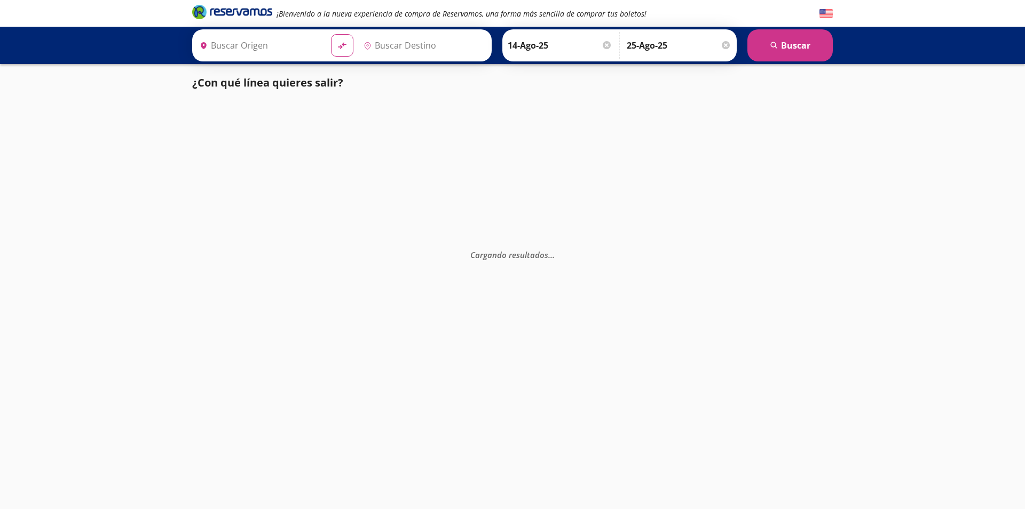
type input "[GEOGRAPHIC_DATA], [GEOGRAPHIC_DATA]"
type input "[PERSON_NAME], Nayarit"
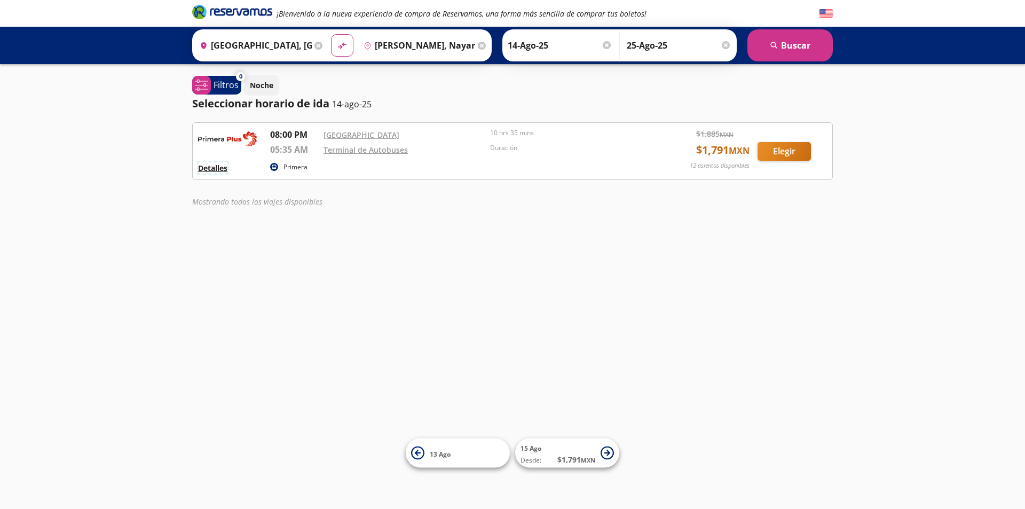
click at [223, 170] on button "Detalles" at bounding box center [212, 167] width 29 height 11
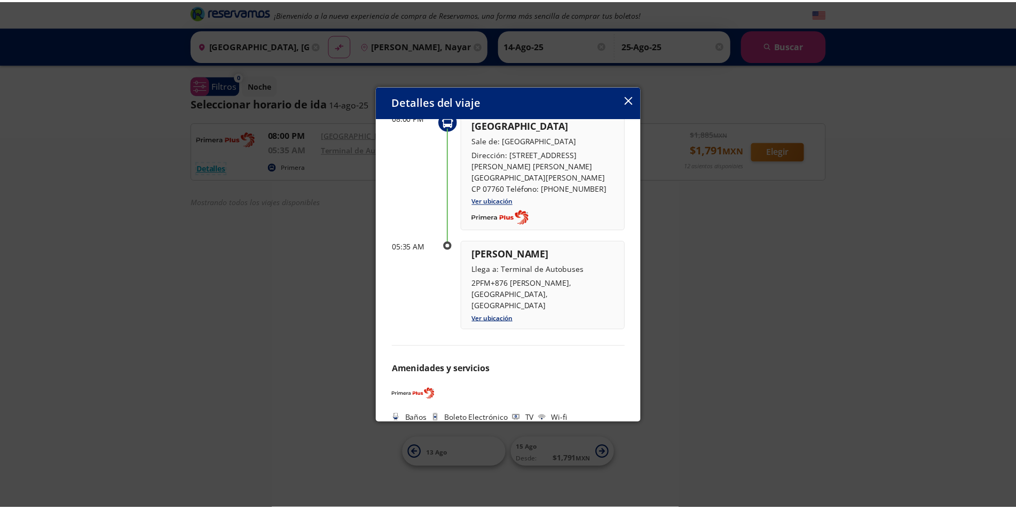
scroll to position [74, 0]
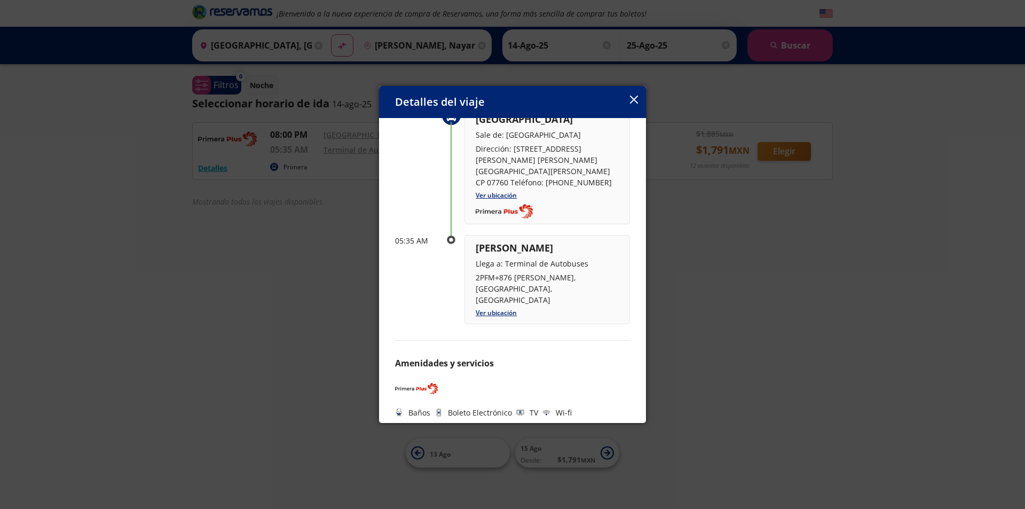
click at [634, 98] on icon "button" at bounding box center [634, 100] width 8 height 8
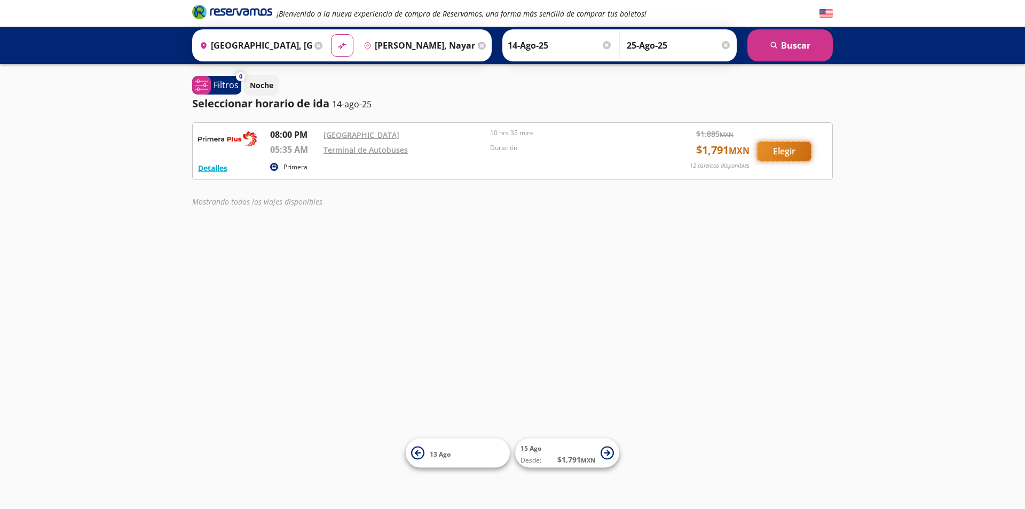
click at [791, 155] on button "Elegir" at bounding box center [784, 151] width 53 height 19
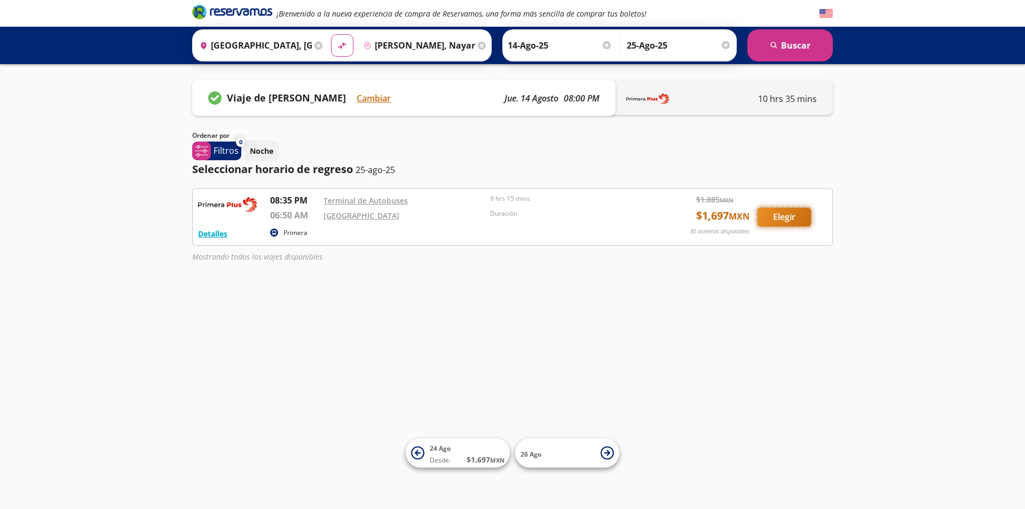
click at [790, 219] on button "Elegir" at bounding box center [784, 217] width 53 height 19
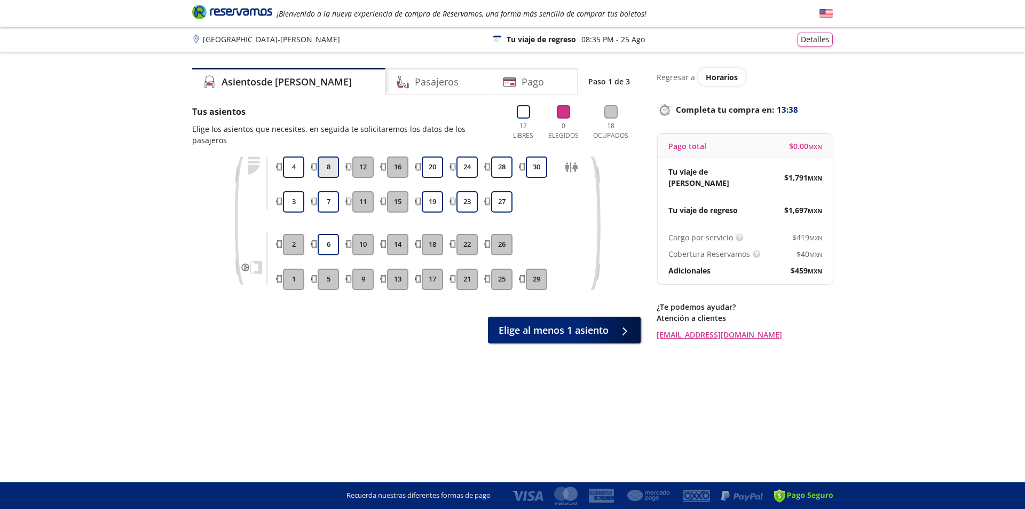
click at [329, 159] on button "8" at bounding box center [328, 166] width 21 height 21
click at [326, 191] on button "7" at bounding box center [328, 201] width 21 height 21
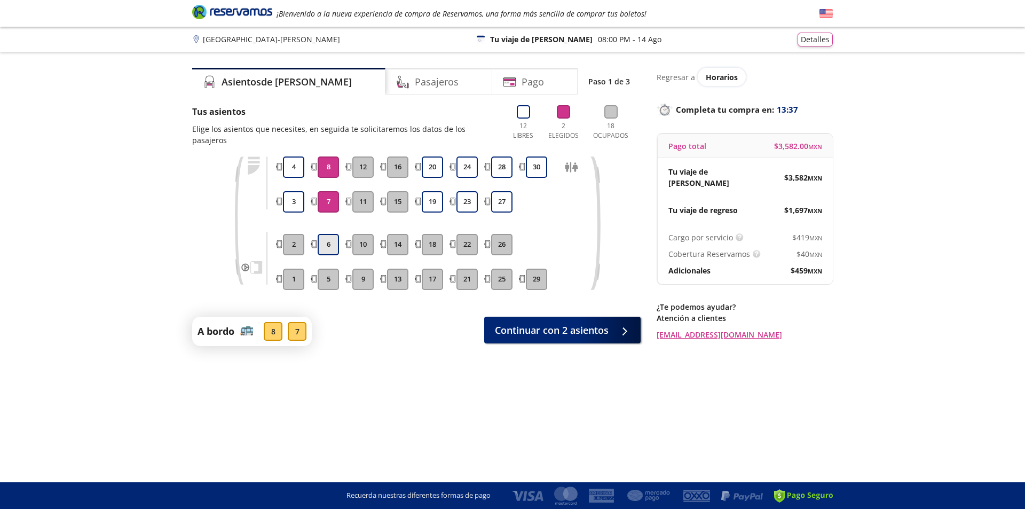
click at [327, 234] on button "6" at bounding box center [328, 244] width 21 height 21
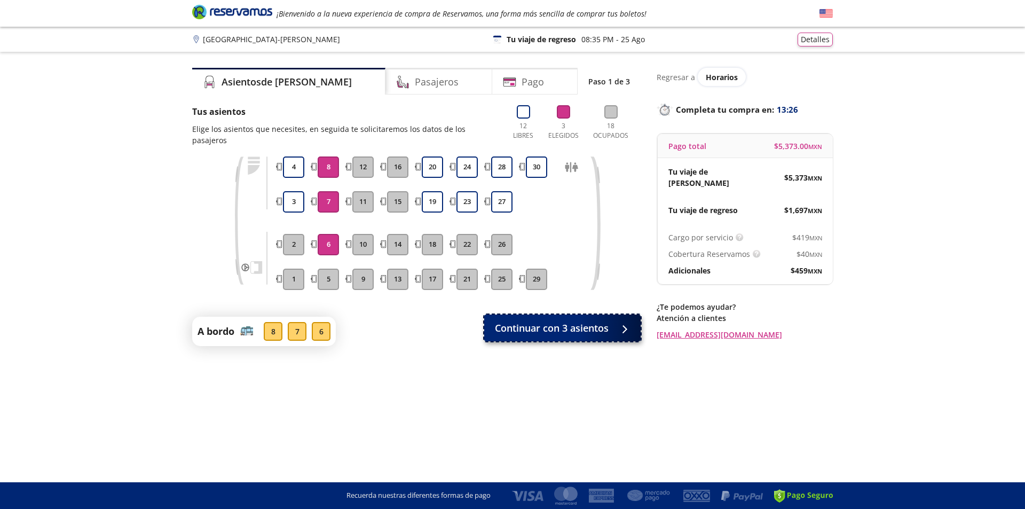
click at [587, 321] on span "Continuar con 3 asientos" at bounding box center [552, 328] width 114 height 14
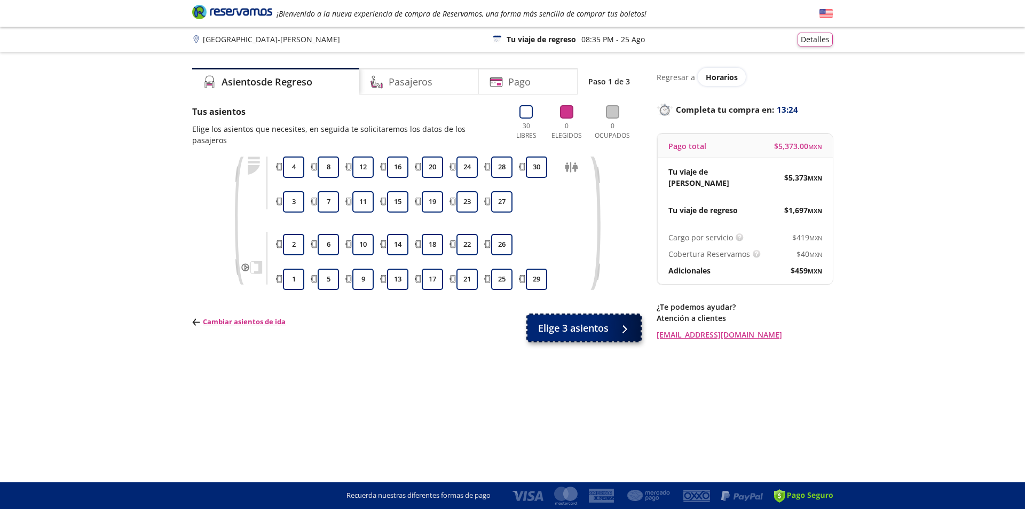
click at [608, 321] on span "Elige 3 asientos" at bounding box center [573, 328] width 70 height 14
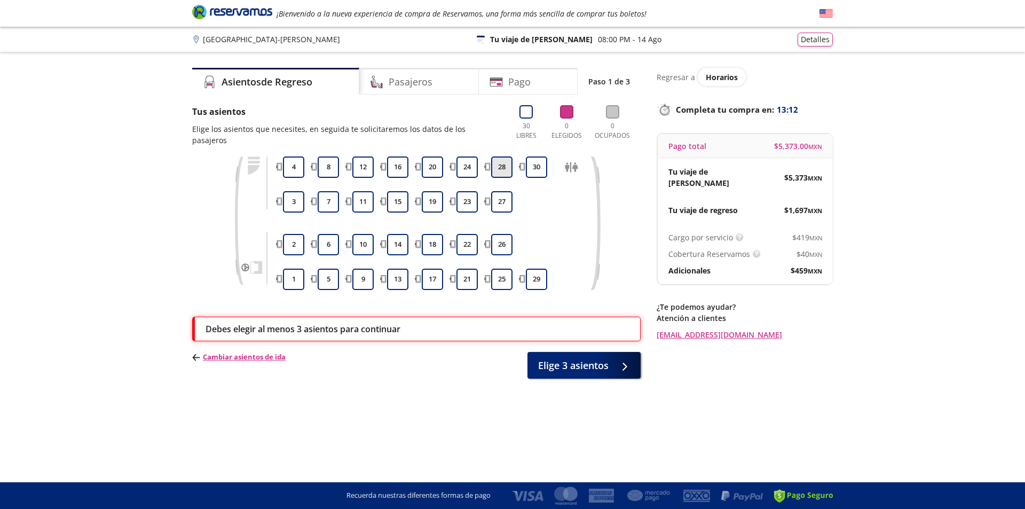
click at [500, 163] on button "28" at bounding box center [501, 166] width 21 height 21
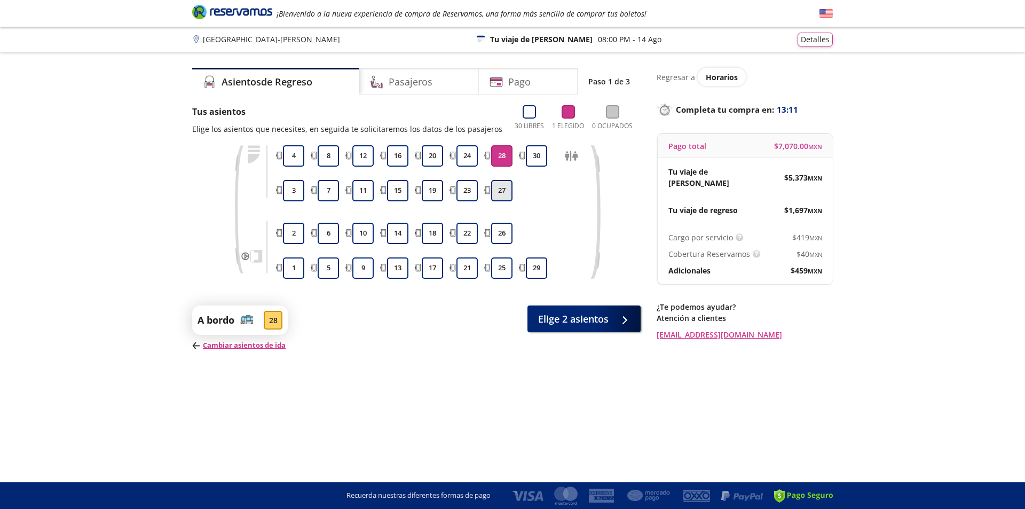
click at [499, 191] on button "27" at bounding box center [501, 190] width 21 height 21
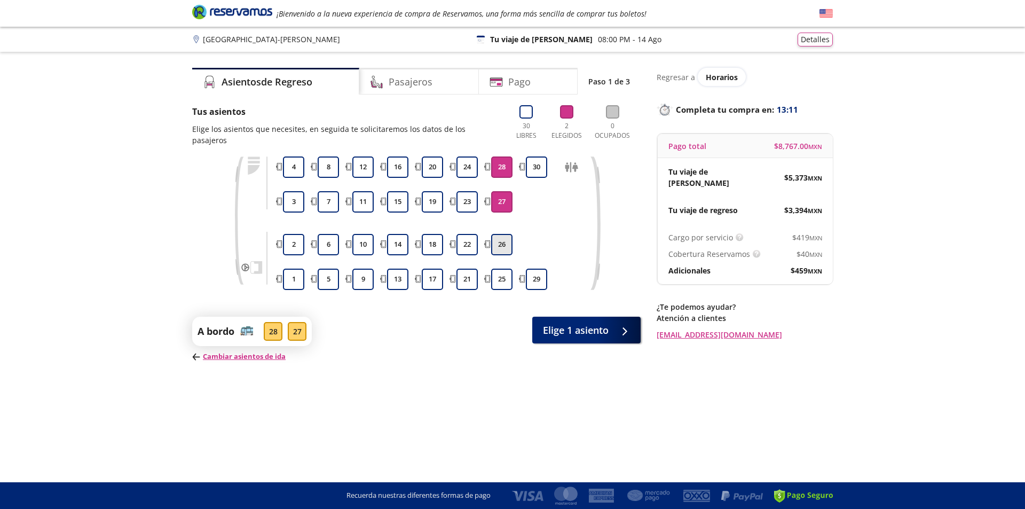
click at [500, 234] on button "26" at bounding box center [501, 244] width 21 height 21
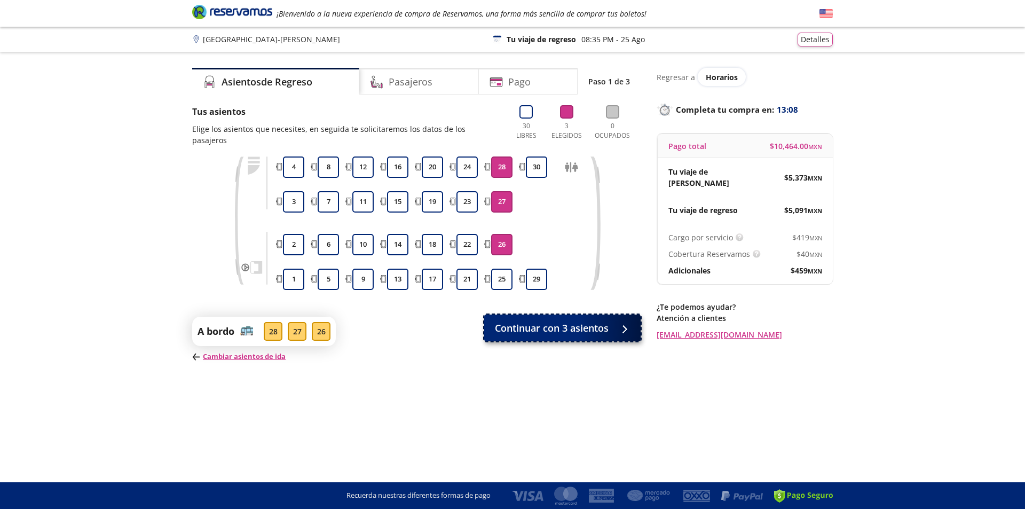
click at [566, 321] on span "Continuar con 3 asientos" at bounding box center [552, 328] width 114 height 14
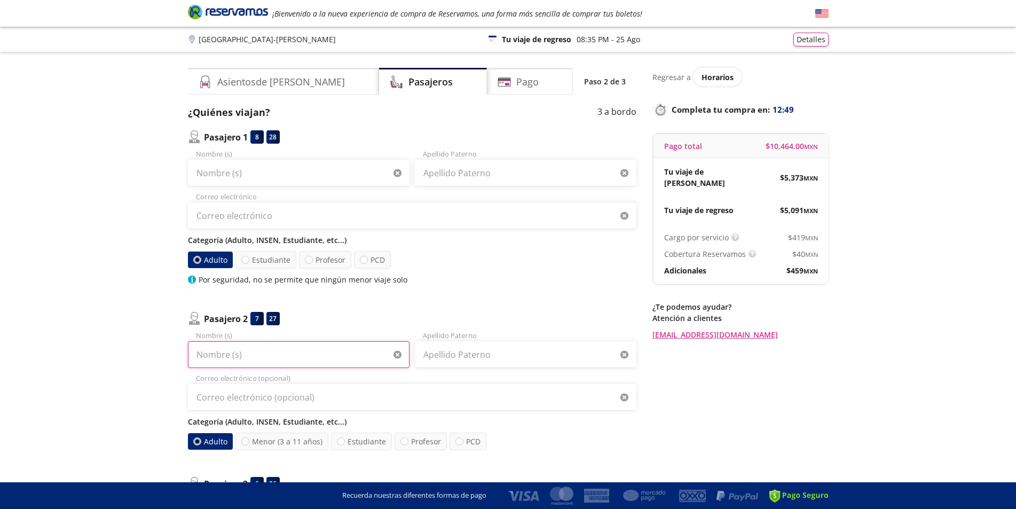
click at [288, 359] on input "Nombre (s)" at bounding box center [299, 354] width 222 height 27
type input "karina"
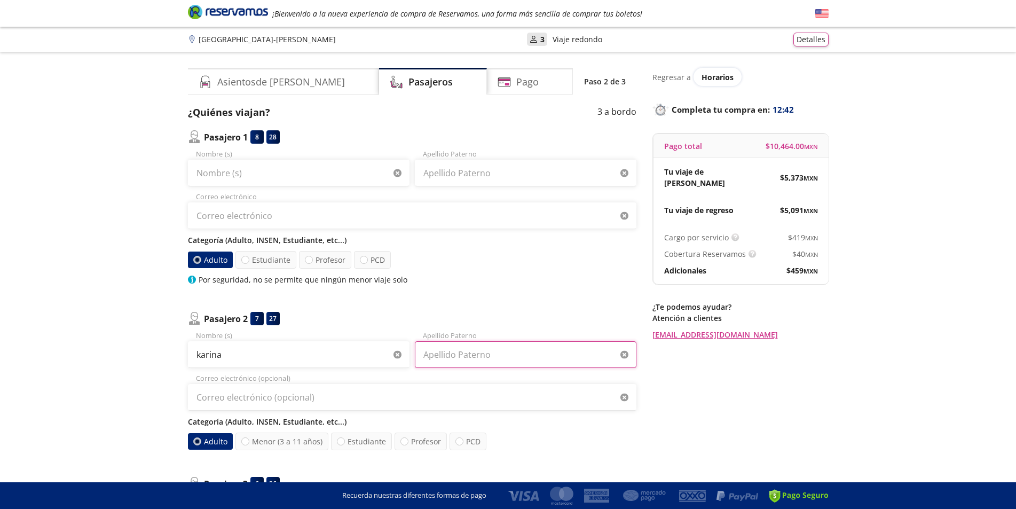
click at [454, 354] on input "Apellido Paterno" at bounding box center [526, 354] width 222 height 27
type input "martrinez"
click at [340, 397] on input "Correo electrónico (opcional)" at bounding box center [412, 397] width 448 height 27
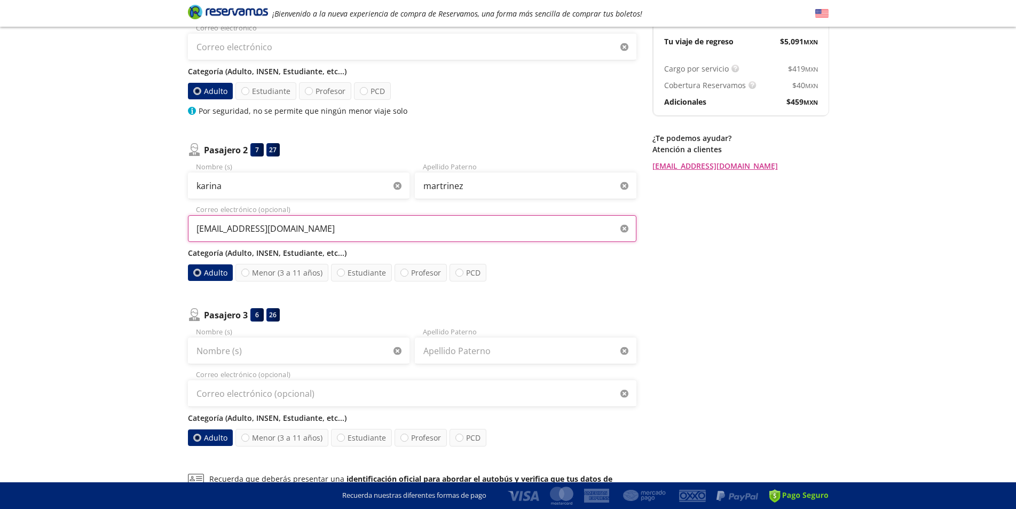
scroll to position [178, 0]
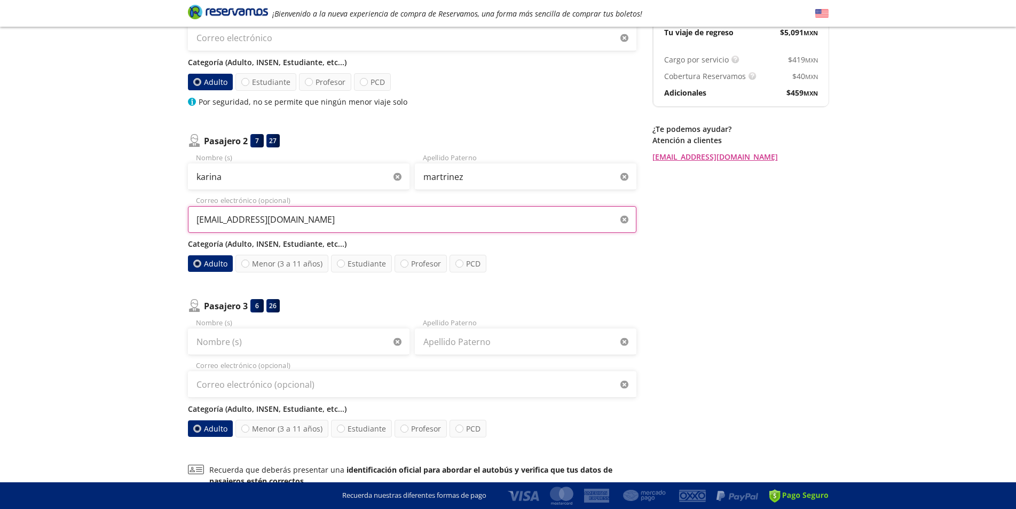
type input "[EMAIL_ADDRESS][DOMAIN_NAME]"
click at [239, 347] on input "Nombre (s)" at bounding box center [299, 341] width 222 height 27
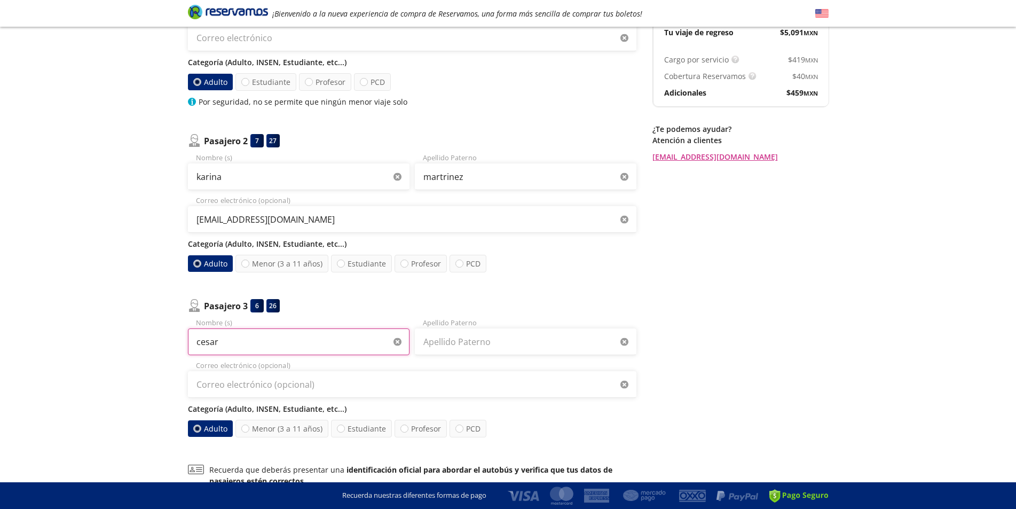
type input "cesar"
click at [444, 349] on input "Apellido Paterno" at bounding box center [526, 341] width 222 height 27
type input "[PERSON_NAME]"
click at [264, 426] on label "Menor (3 a 11 años)" at bounding box center [281, 429] width 93 height 18
click at [249, 426] on input "Menor (3 a 11 años)" at bounding box center [245, 428] width 7 height 7
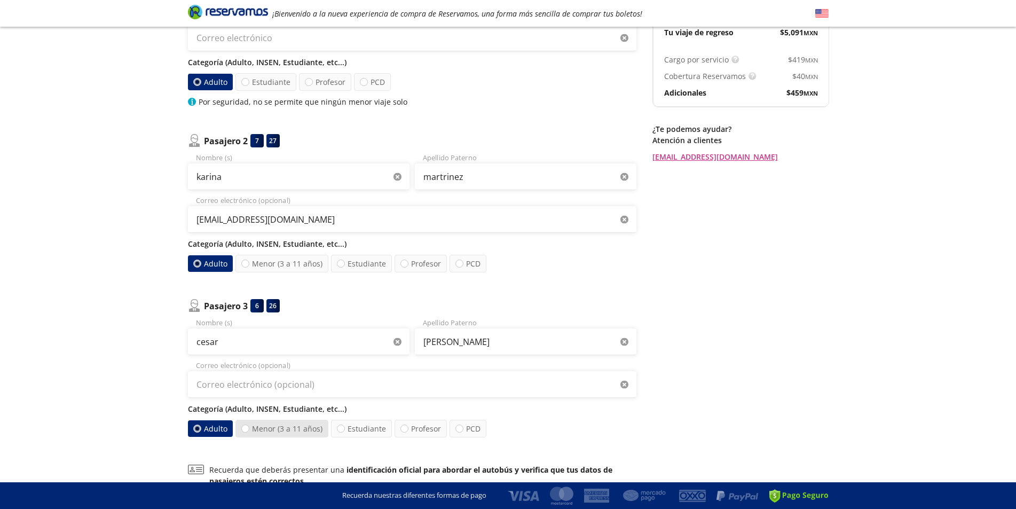
radio input "true"
radio input "false"
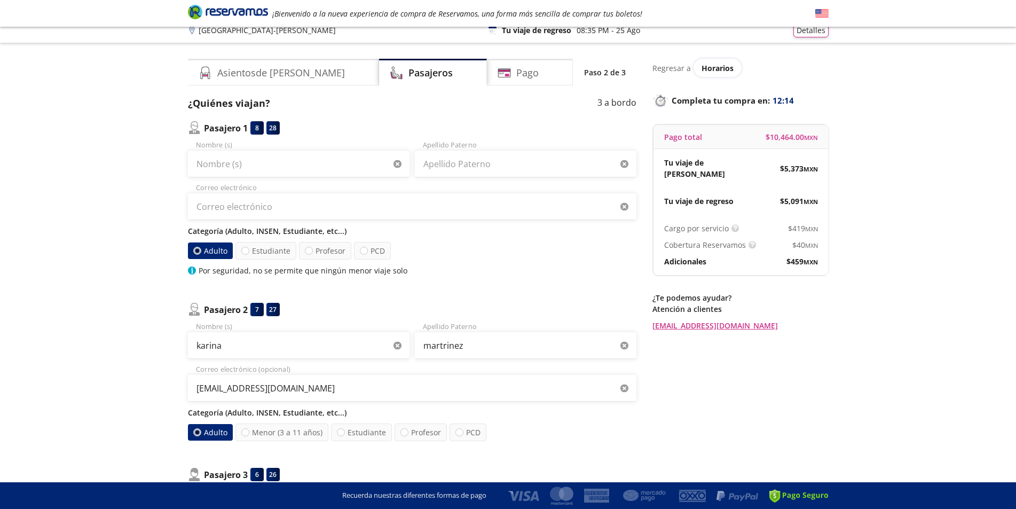
scroll to position [0, 0]
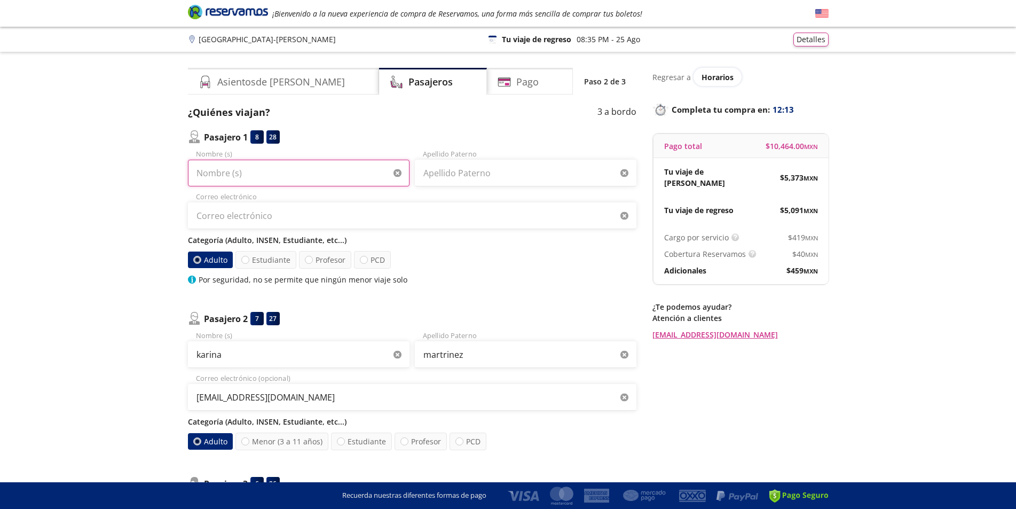
click at [317, 168] on input "Nombre (s)" at bounding box center [299, 173] width 222 height 27
click at [473, 173] on input "Apellido Paterno" at bounding box center [526, 173] width 222 height 27
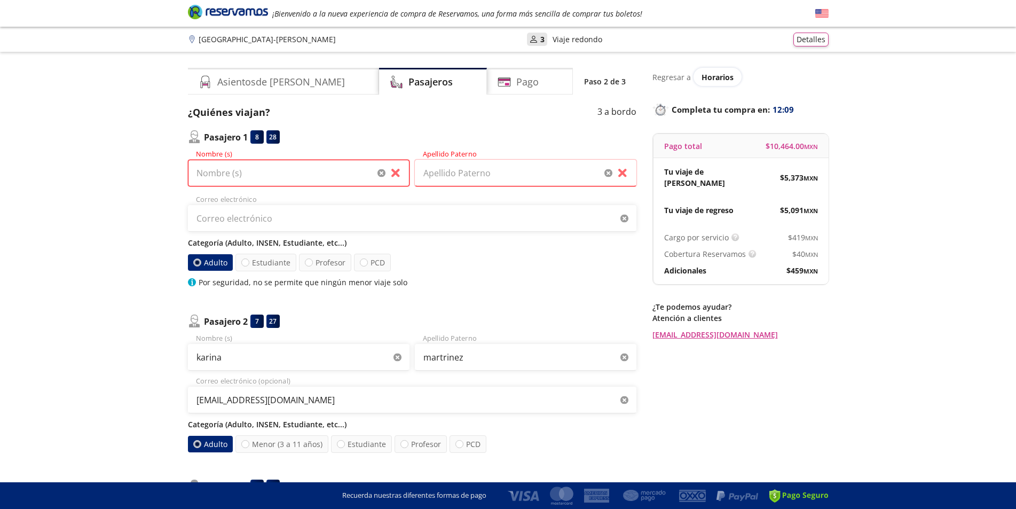
click at [309, 167] on input "Nombre (s)" at bounding box center [299, 173] width 222 height 27
type input "karina"
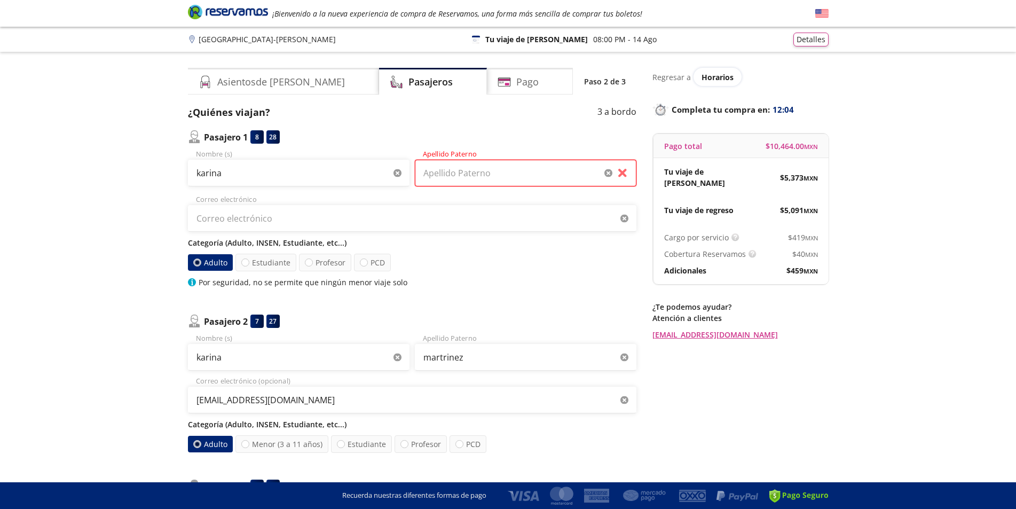
click at [489, 174] on input "Apellido Paterno" at bounding box center [526, 173] width 222 height 27
type input "[PERSON_NAME]"
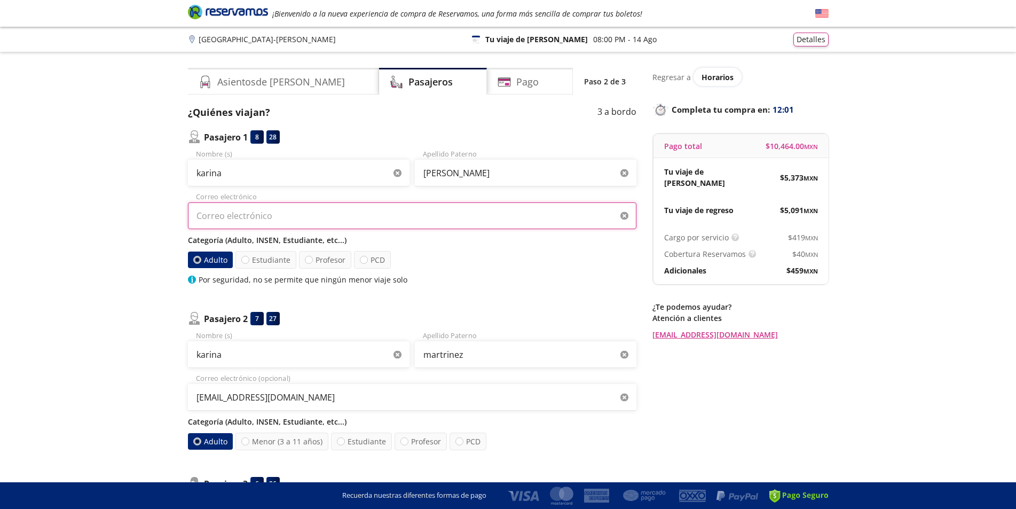
click at [341, 219] on input "Correo electrónico" at bounding box center [412, 215] width 448 height 27
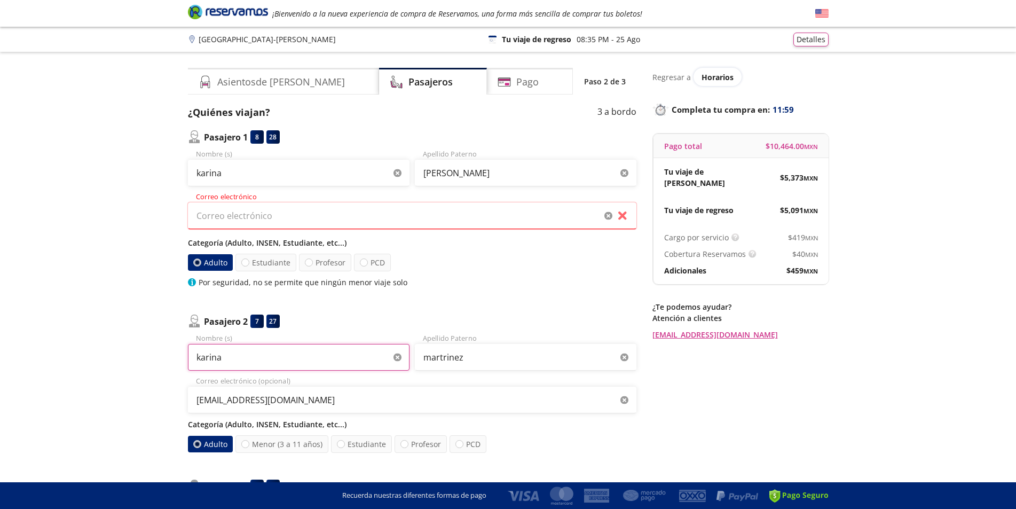
click at [332, 363] on input "karina" at bounding box center [299, 357] width 222 height 27
type input "k"
type input "cesar"
drag, startPoint x: 513, startPoint y: 361, endPoint x: 361, endPoint y: 380, distance: 152.3
click at [361, 380] on div "cesar Nombre (s) [PERSON_NAME] Apellido Paterno [EMAIL_ADDRESS][DOMAIN_NAME] Co…" at bounding box center [412, 393] width 448 height 120
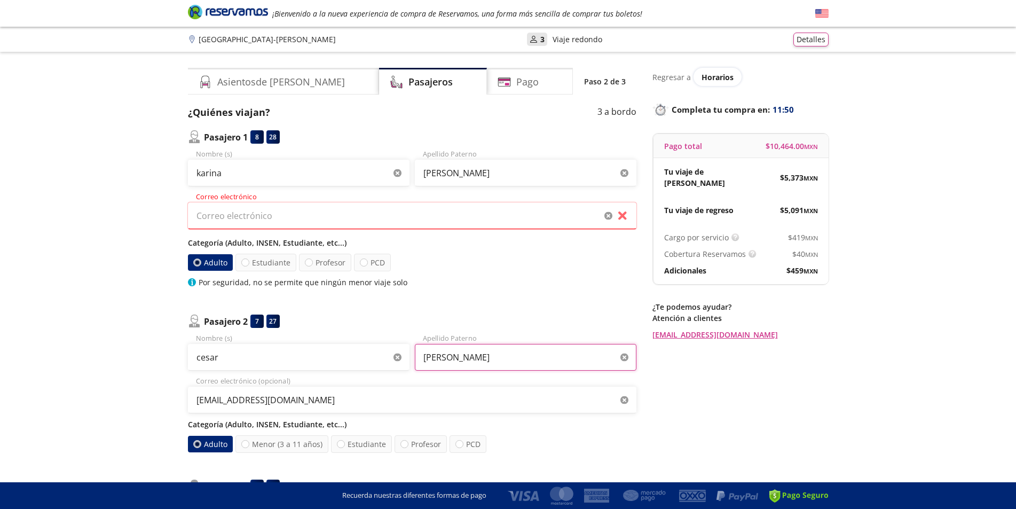
type input "[PERSON_NAME]"
drag, startPoint x: 337, startPoint y: 399, endPoint x: 148, endPoint y: 400, distance: 189.0
click at [148, 400] on div "Group 9 Created with Sketch. Datos para la compra Ciudad de México - [PERSON_NA…" at bounding box center [508, 410] width 1016 height 820
click at [286, 444] on label "Menor (3 a 11 años)" at bounding box center [281, 444] width 93 height 18
click at [249, 444] on input "Menor (3 a 11 años)" at bounding box center [245, 443] width 7 height 7
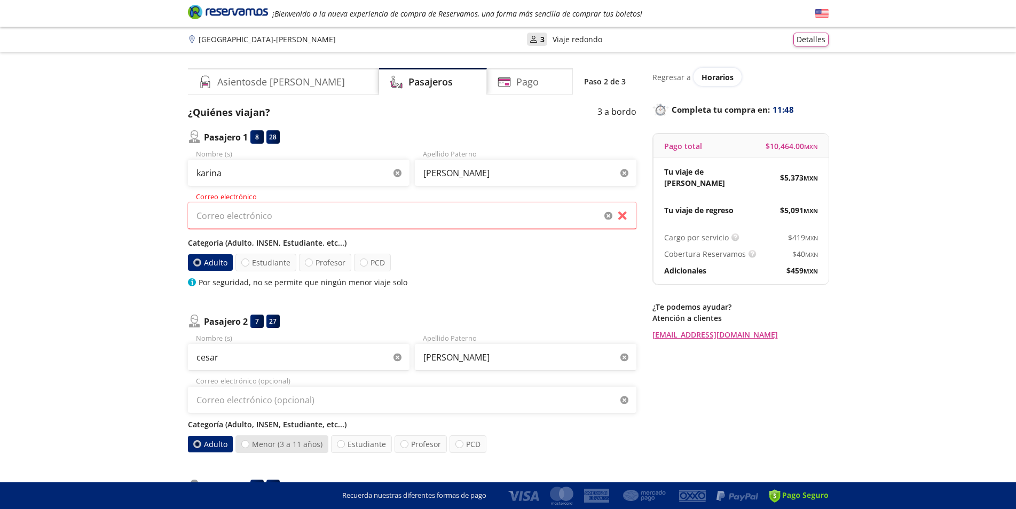
radio input "true"
radio input "false"
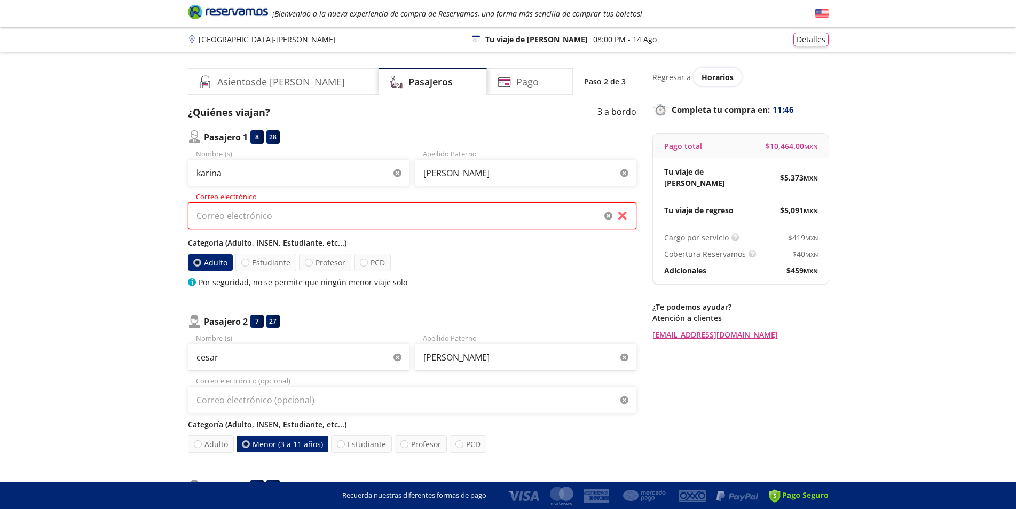
click at [273, 220] on input "Correo electrónico" at bounding box center [412, 215] width 448 height 27
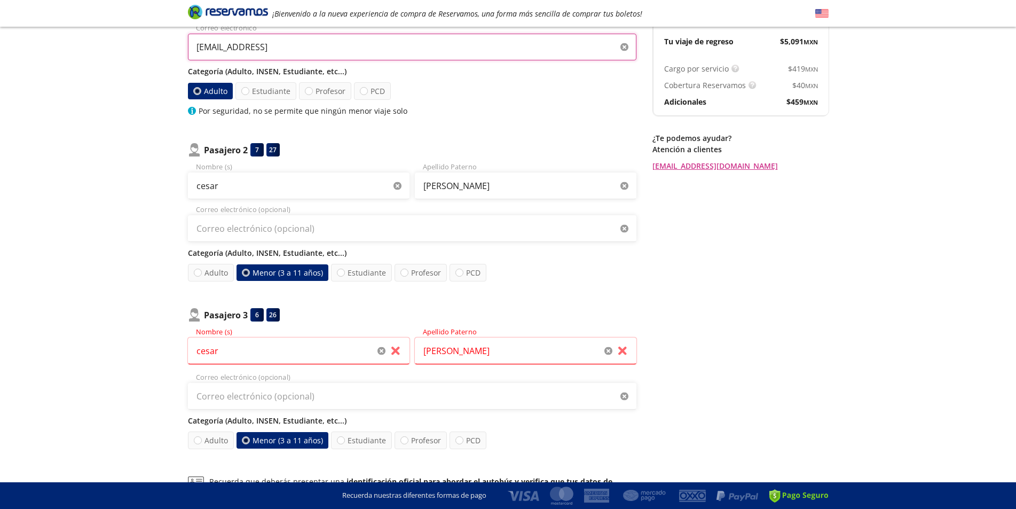
scroll to position [178, 0]
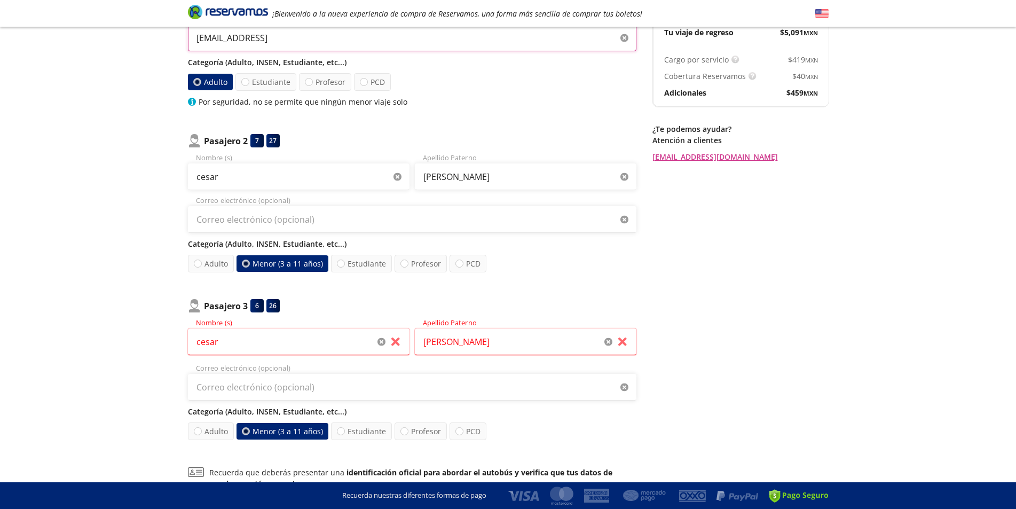
type input "[EMAIL_ADDRESS]"
drag, startPoint x: 324, startPoint y: 348, endPoint x: 184, endPoint y: 339, distance: 139.7
click at [184, 339] on div "Asientos de [PERSON_NAME] Pago Paso 2 de 3 ¿Quiénes viajan? 3 a bordo Pasajero …" at bounding box center [508, 227] width 651 height 674
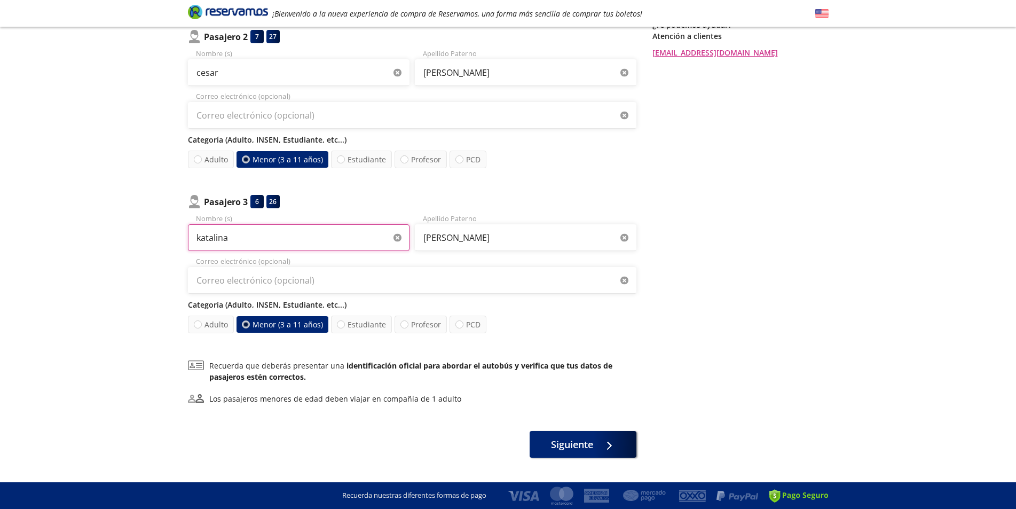
scroll to position [305, 0]
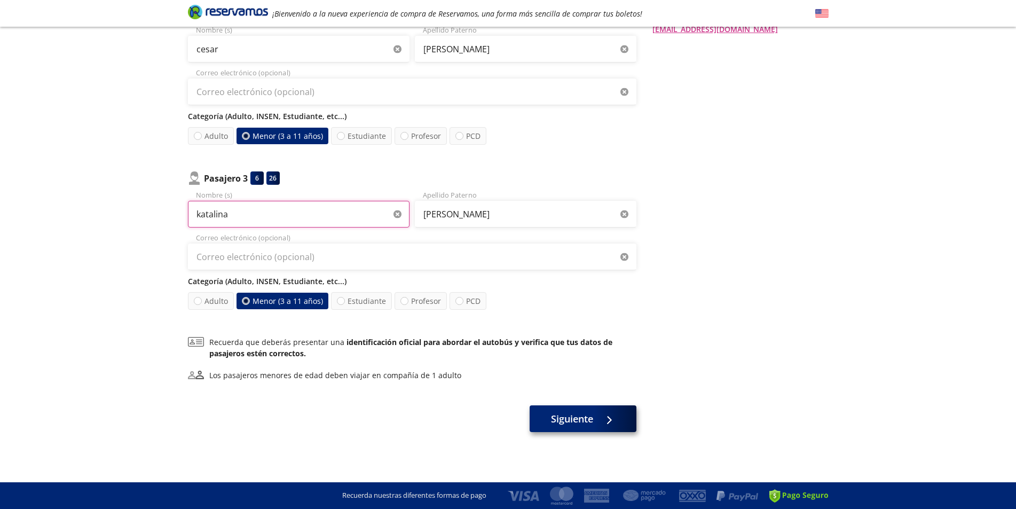
type input "katalina"
click at [574, 424] on span "Siguiente" at bounding box center [572, 419] width 42 height 14
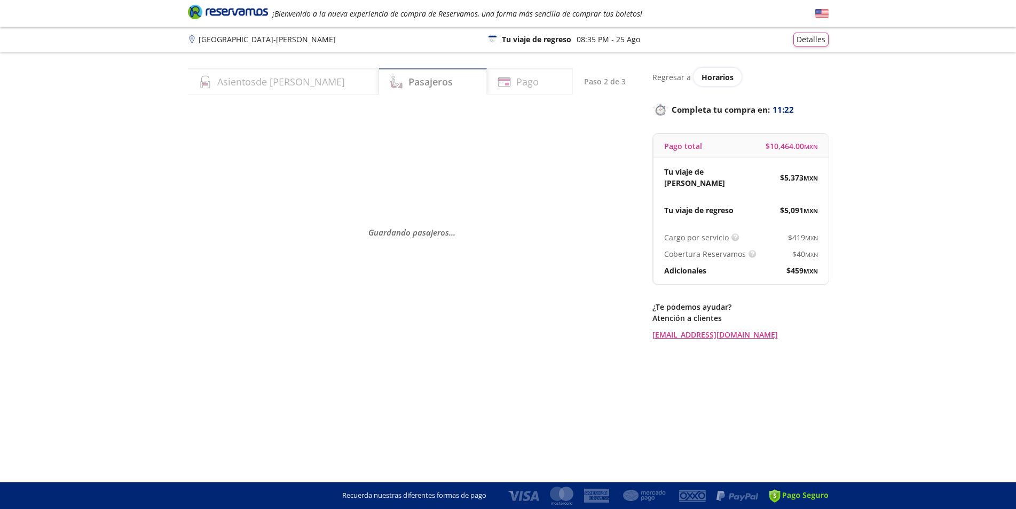
scroll to position [0, 0]
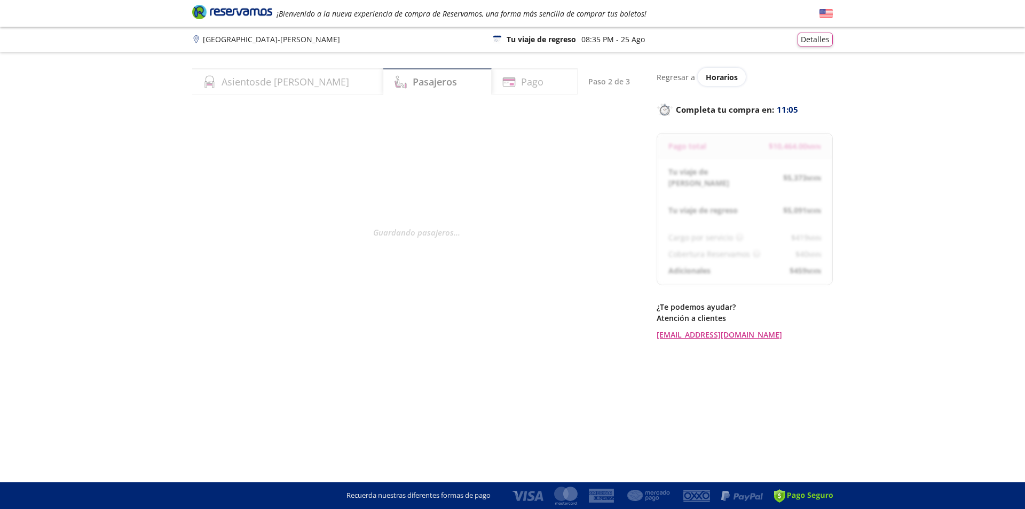
select select "MX"
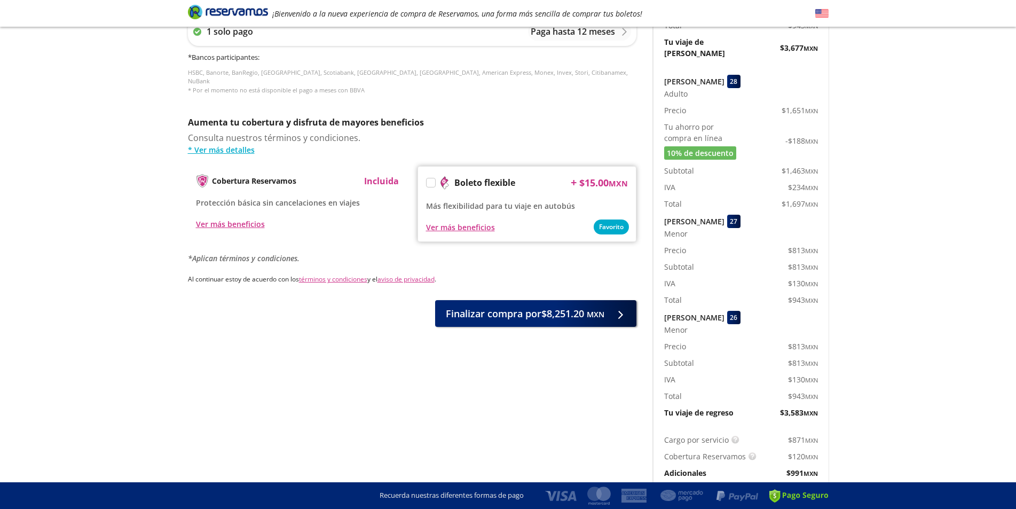
scroll to position [465, 0]
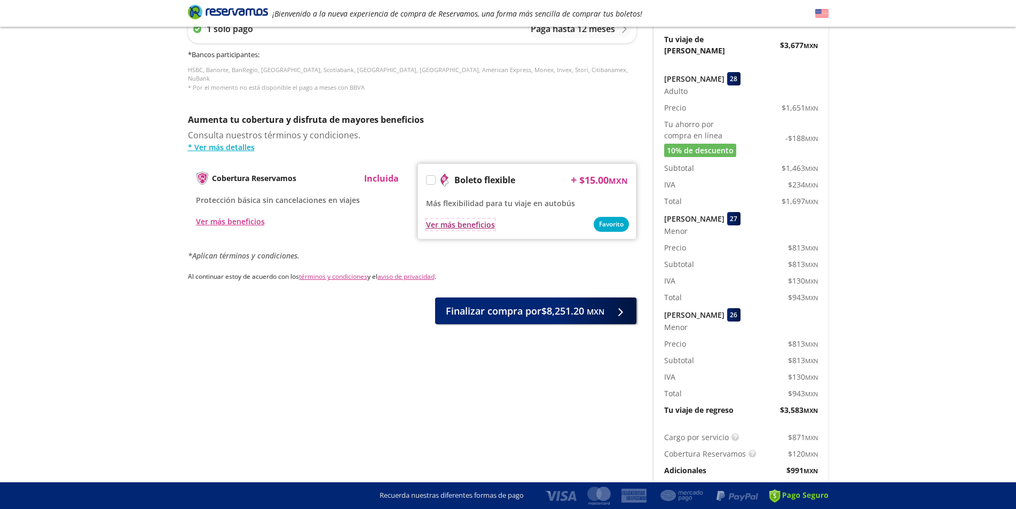
click at [466, 219] on div "Ver más beneficios" at bounding box center [460, 224] width 69 height 11
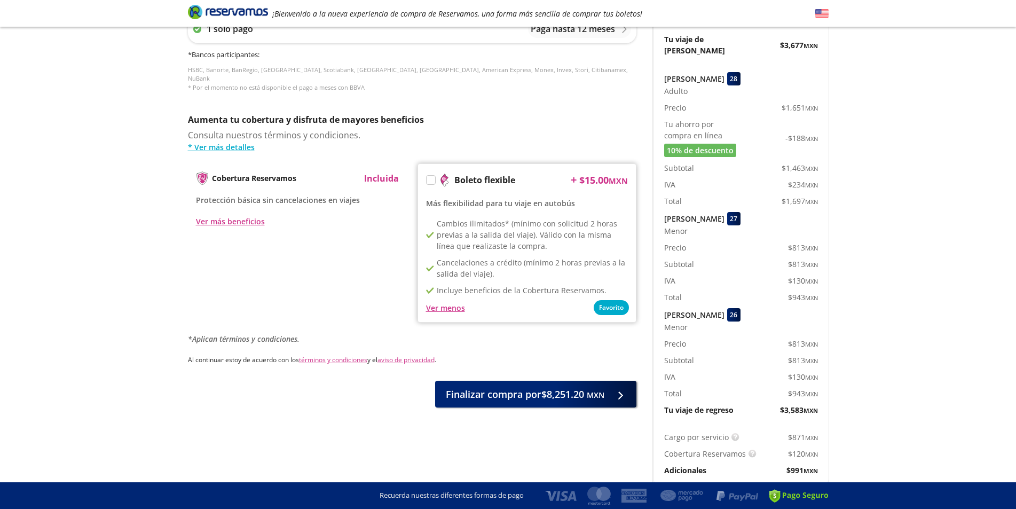
click at [432, 176] on label at bounding box center [431, 180] width 9 height 9
click at [432, 178] on input "Boleto flexible" at bounding box center [430, 181] width 7 height 7
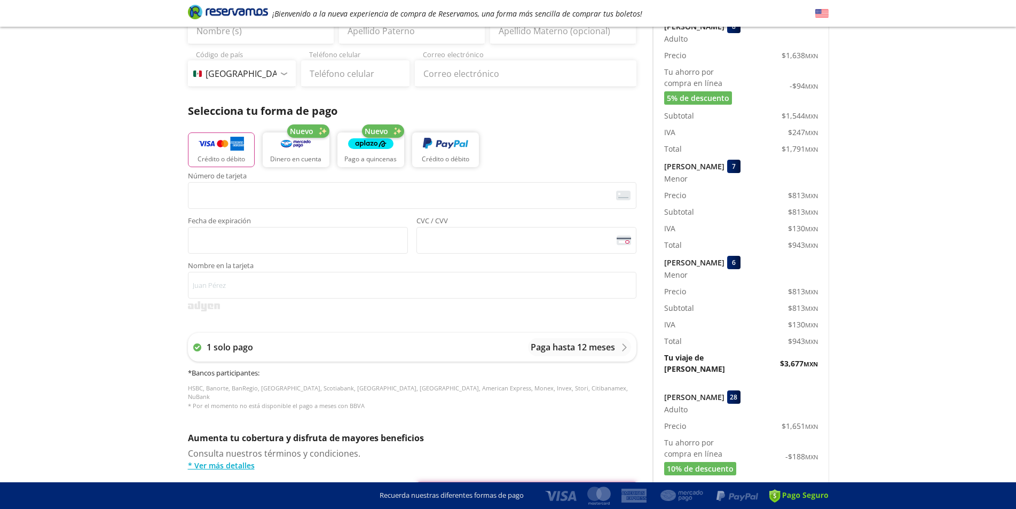
scroll to position [0, 0]
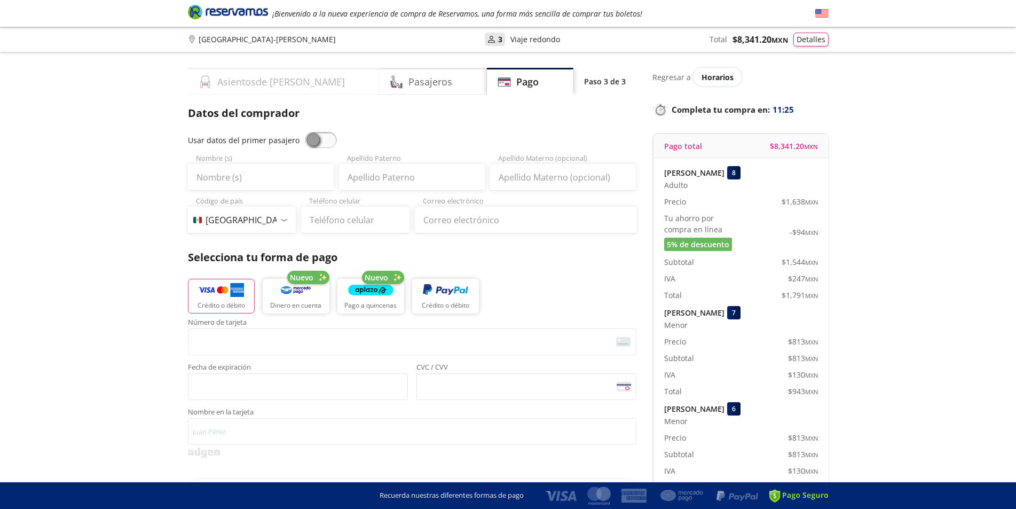
click at [302, 83] on div "Asientos de [PERSON_NAME]" at bounding box center [284, 81] width 192 height 27
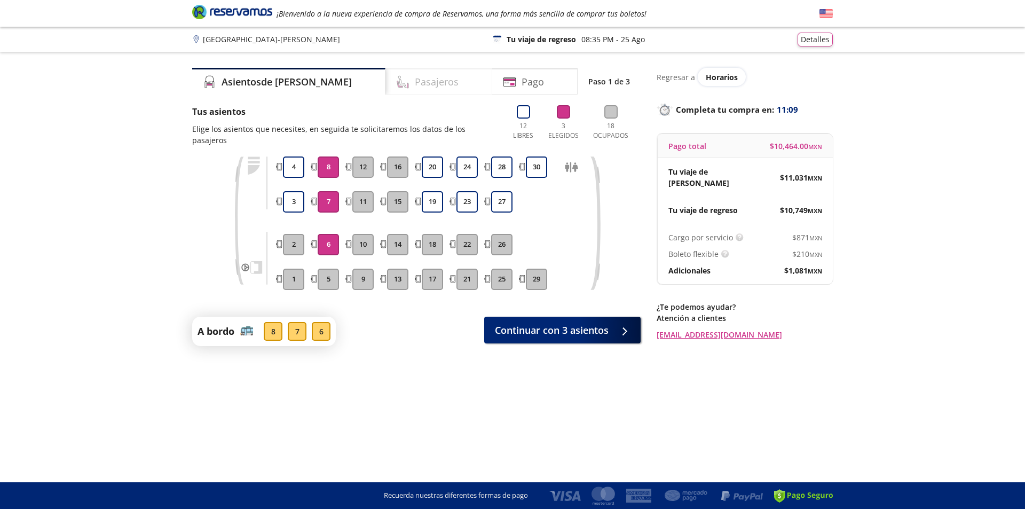
click at [449, 89] on div "Pasajeros" at bounding box center [438, 81] width 107 height 27
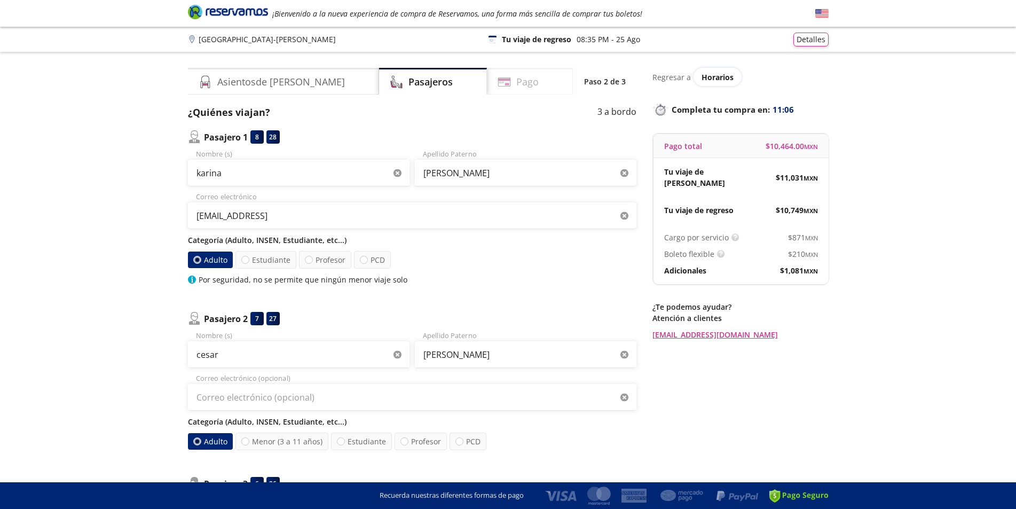
click at [516, 83] on h4 "Pago" at bounding box center [527, 82] width 22 height 14
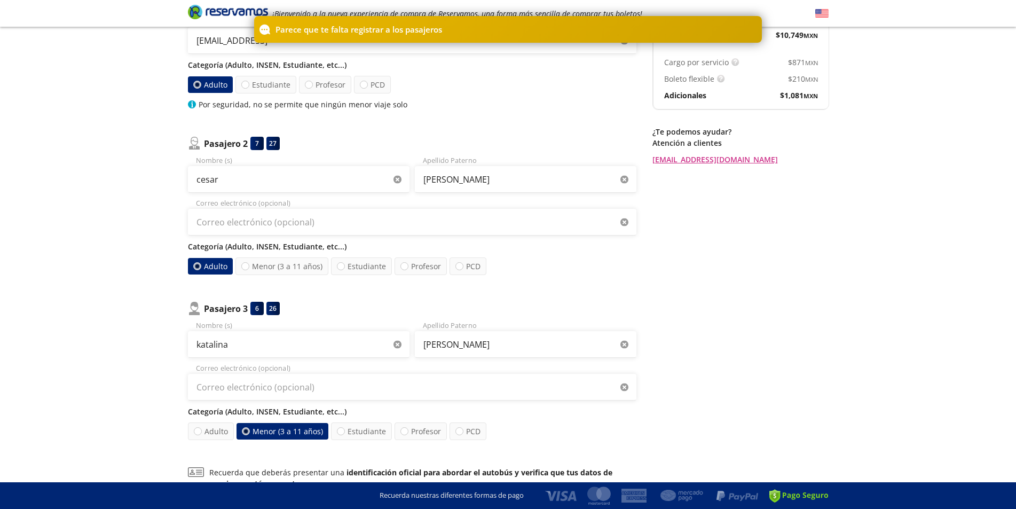
scroll to position [305, 0]
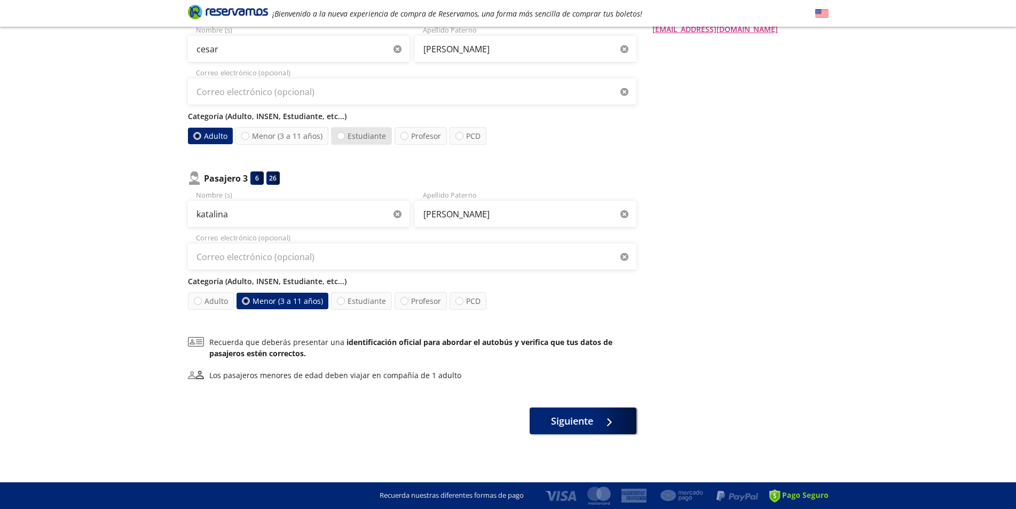
click at [363, 139] on label "Estudiante" at bounding box center [361, 136] width 61 height 18
click at [344, 139] on input "Estudiante" at bounding box center [340, 135] width 7 height 7
radio input "true"
radio input "false"
click at [580, 419] on span "Siguiente" at bounding box center [572, 419] width 42 height 14
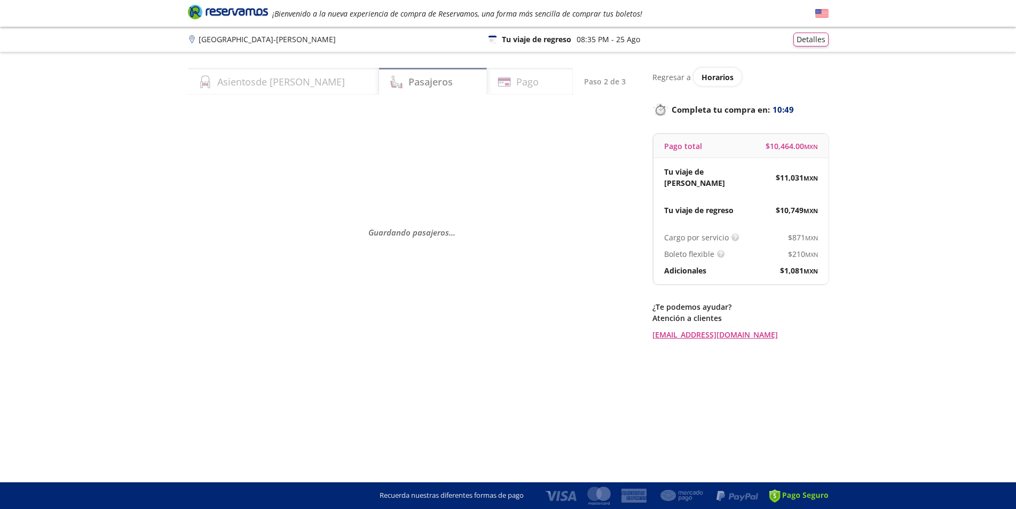
scroll to position [0, 0]
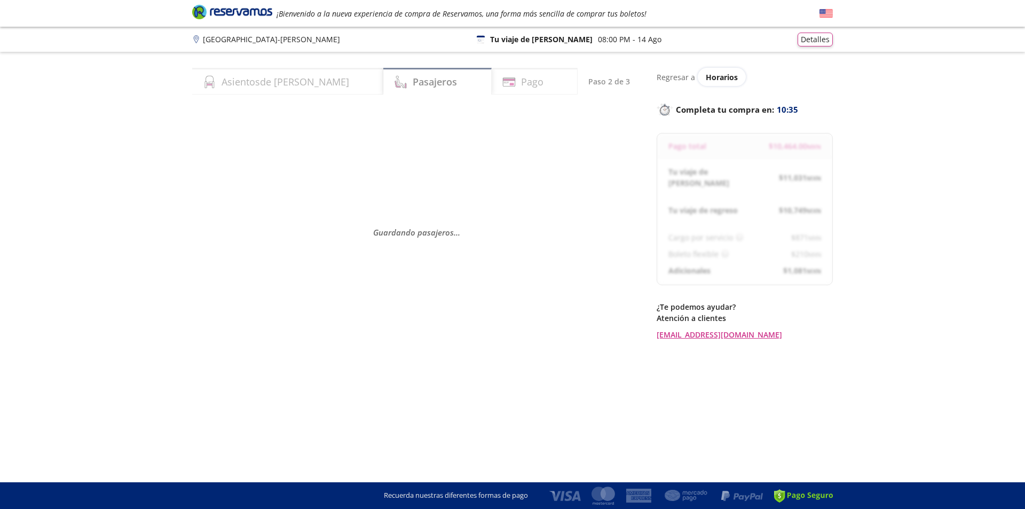
select select "MX"
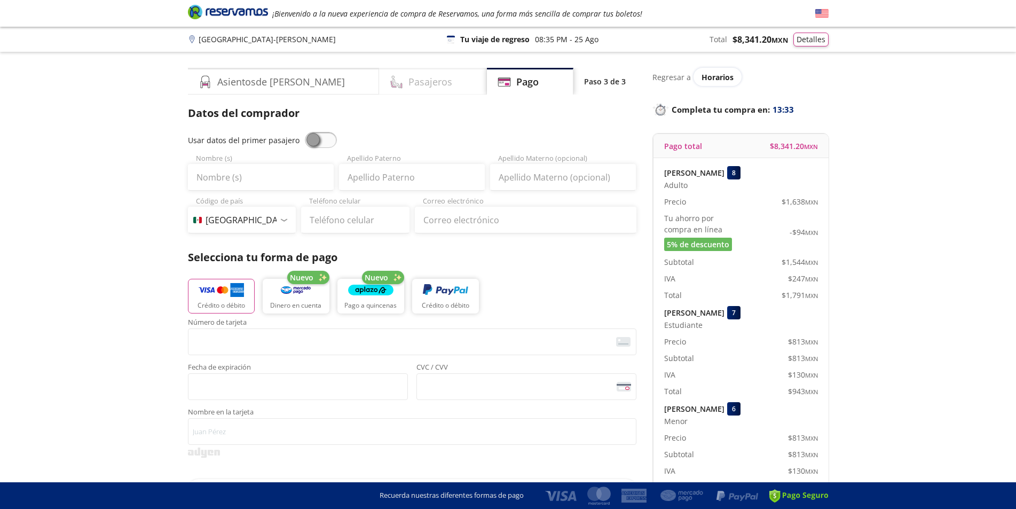
click at [413, 80] on div "Pasajeros" at bounding box center [433, 81] width 108 height 27
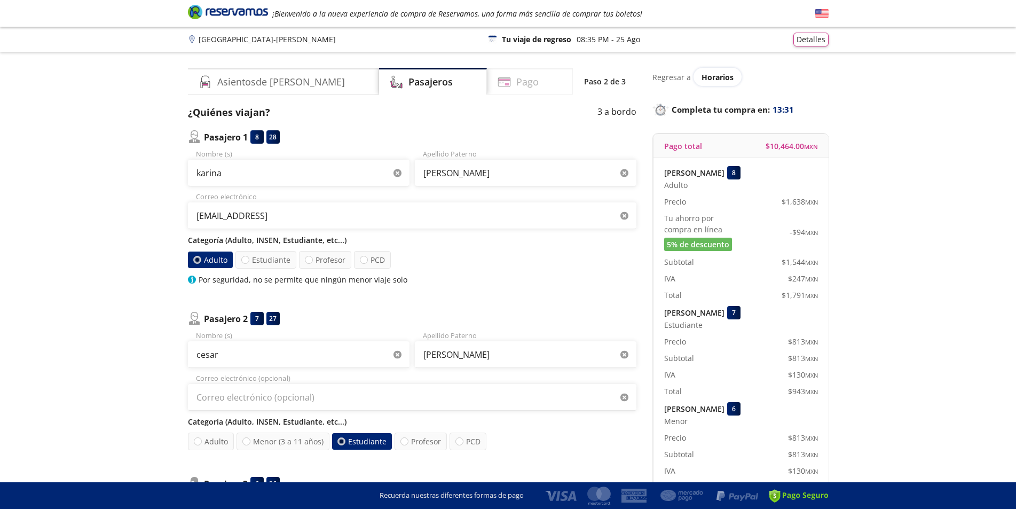
click at [516, 82] on h4 "Pago" at bounding box center [527, 82] width 22 height 14
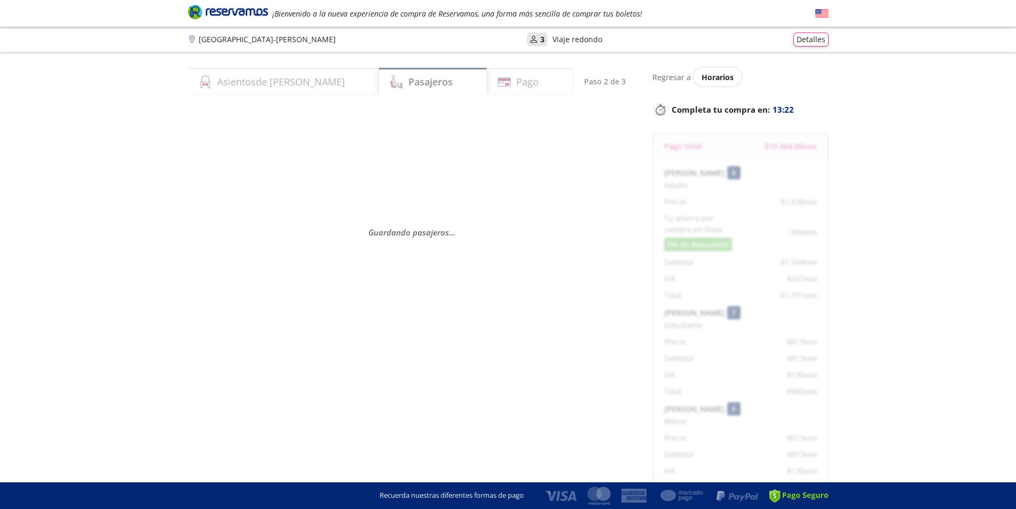
click at [558, 85] on div "Pago" at bounding box center [530, 81] width 86 height 27
select select "MX"
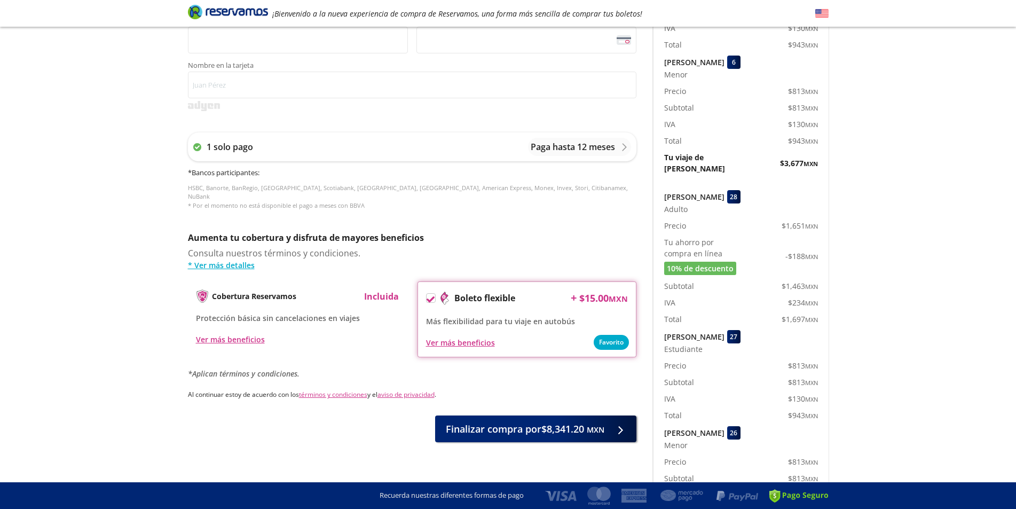
scroll to position [356, 0]
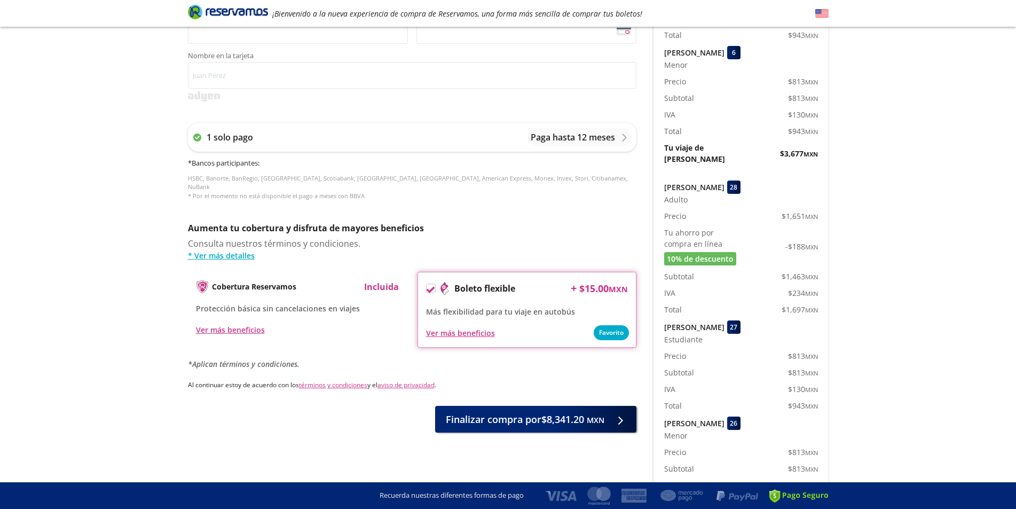
click at [433, 286] on icon at bounding box center [431, 290] width 8 height 8
click at [433, 287] on input "Boleto flexible" at bounding box center [430, 290] width 7 height 7
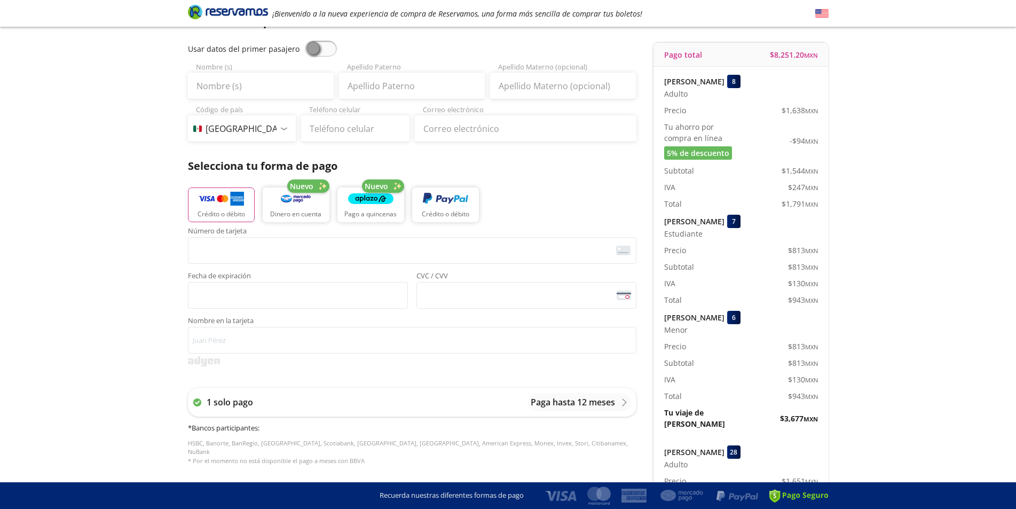
scroll to position [0, 0]
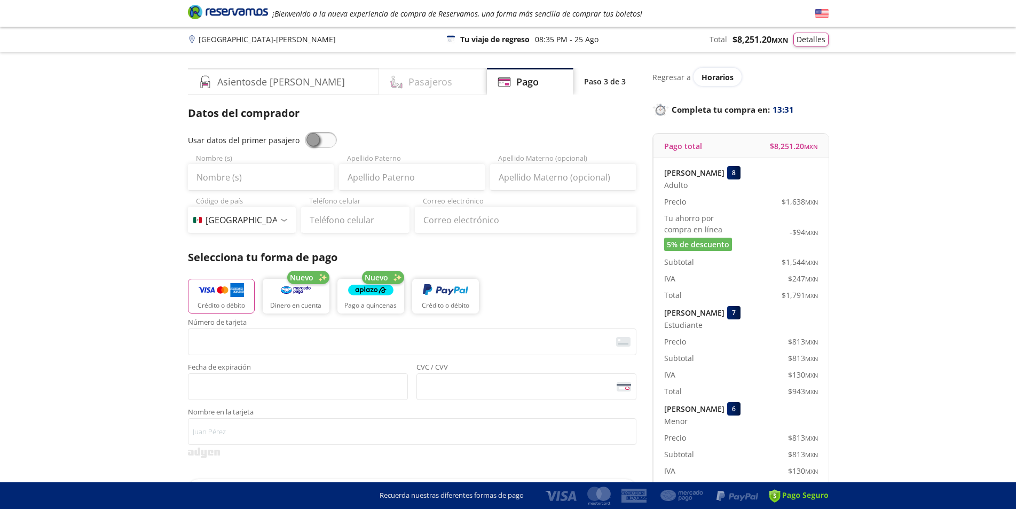
click at [408, 88] on h4 "Pasajeros" at bounding box center [430, 82] width 44 height 14
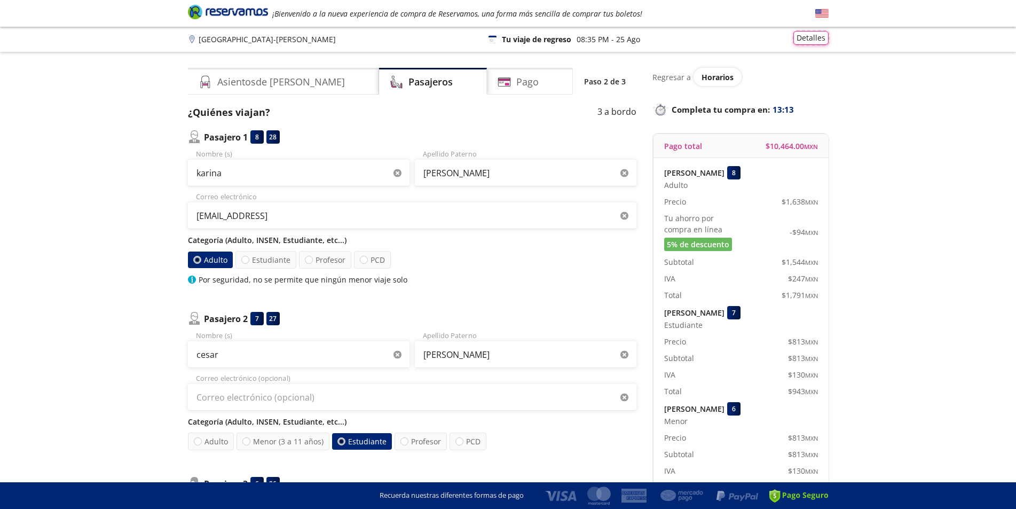
click at [819, 42] on button "Detalles" at bounding box center [810, 38] width 35 height 14
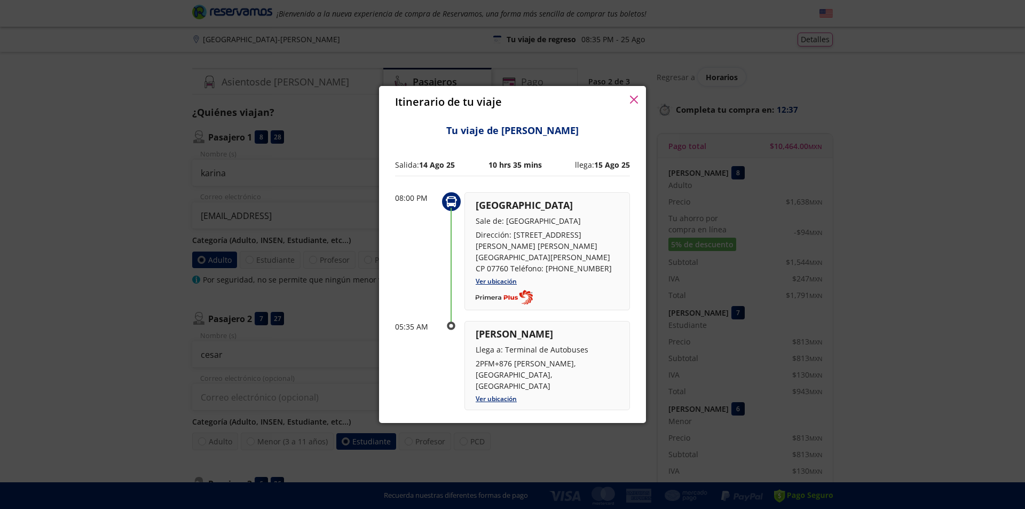
click at [635, 97] on icon "button" at bounding box center [634, 100] width 8 height 8
